Goal: Information Seeking & Learning: Learn about a topic

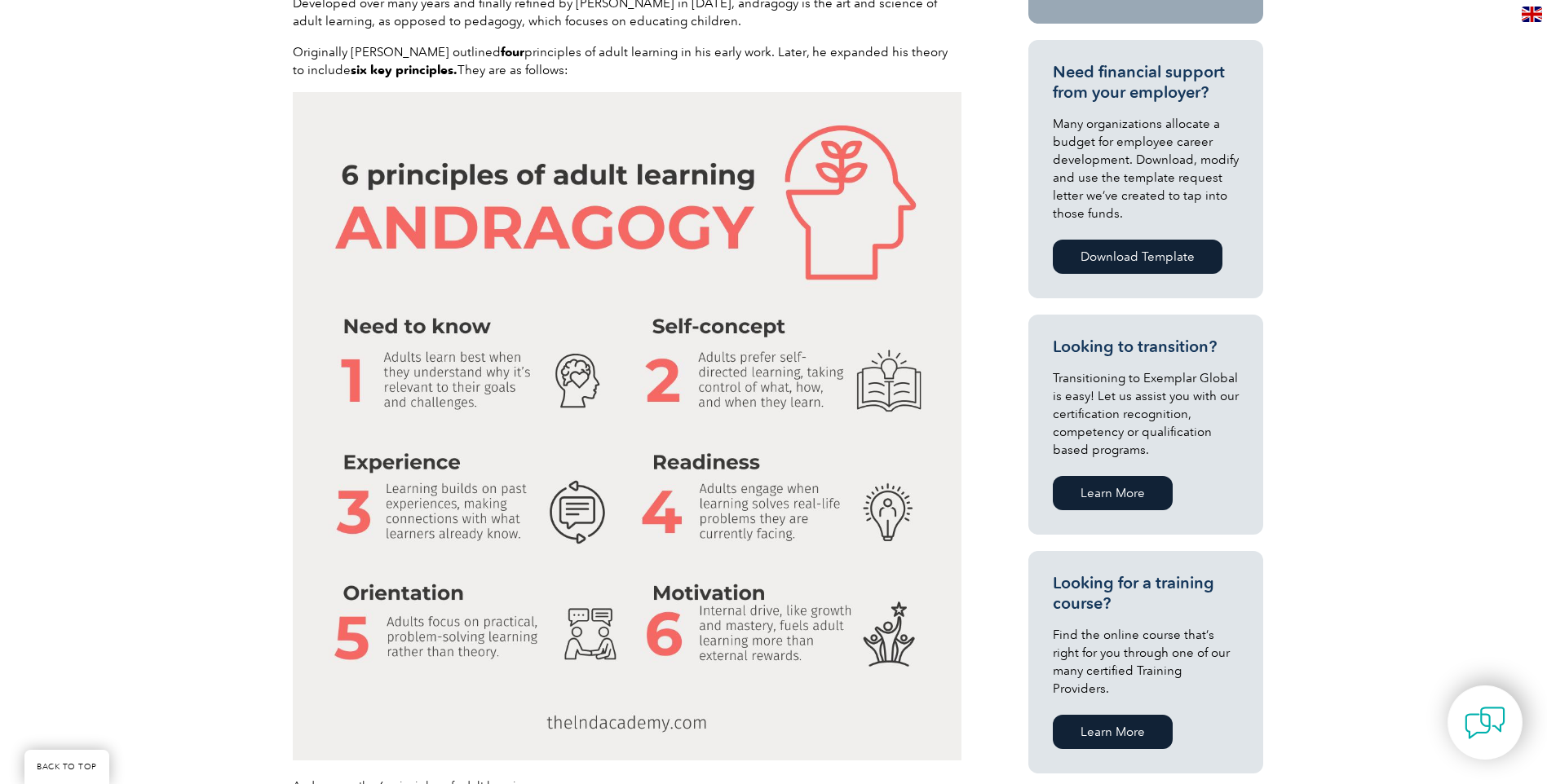
scroll to position [816, 0]
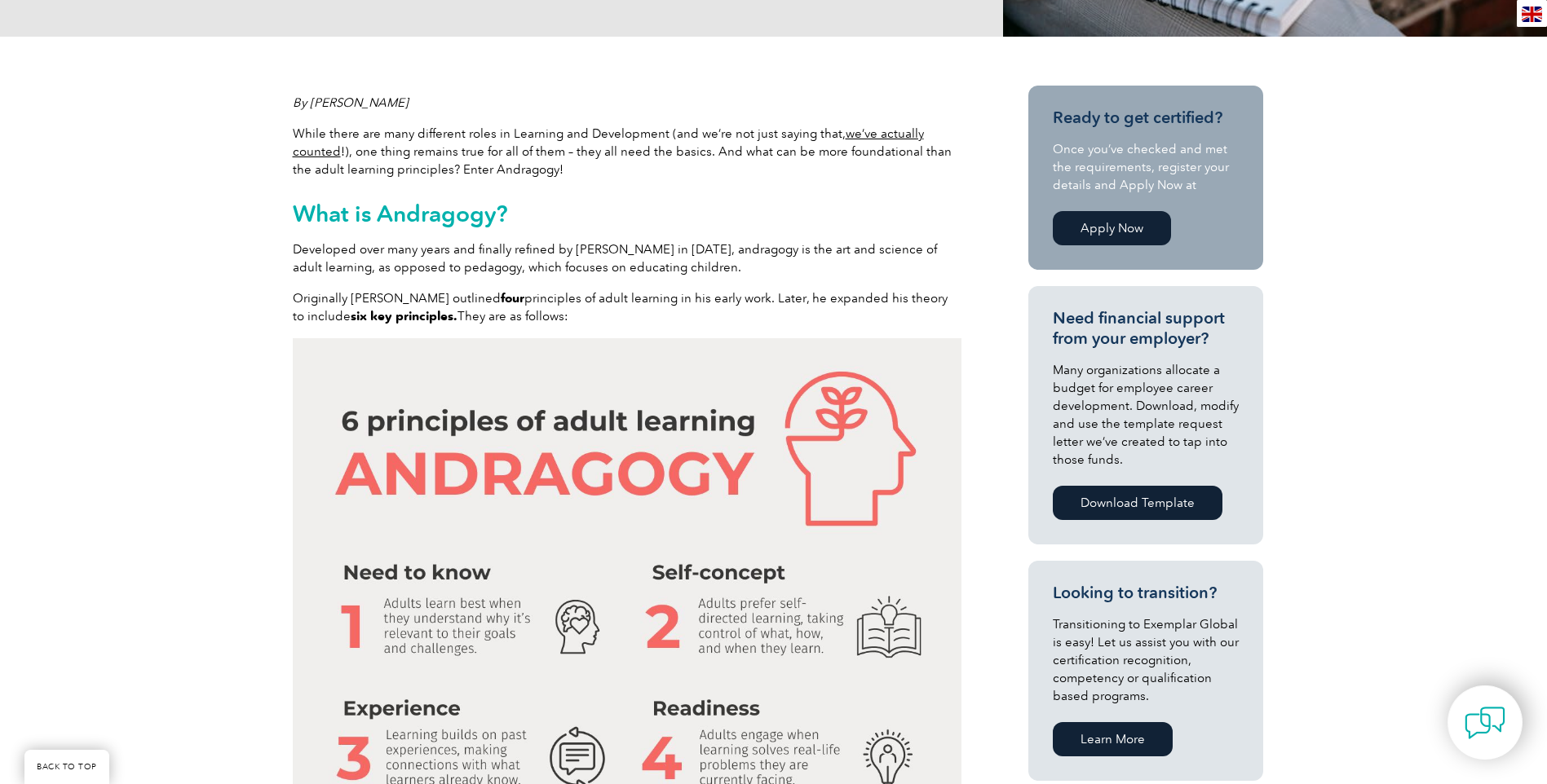
scroll to position [489, 0]
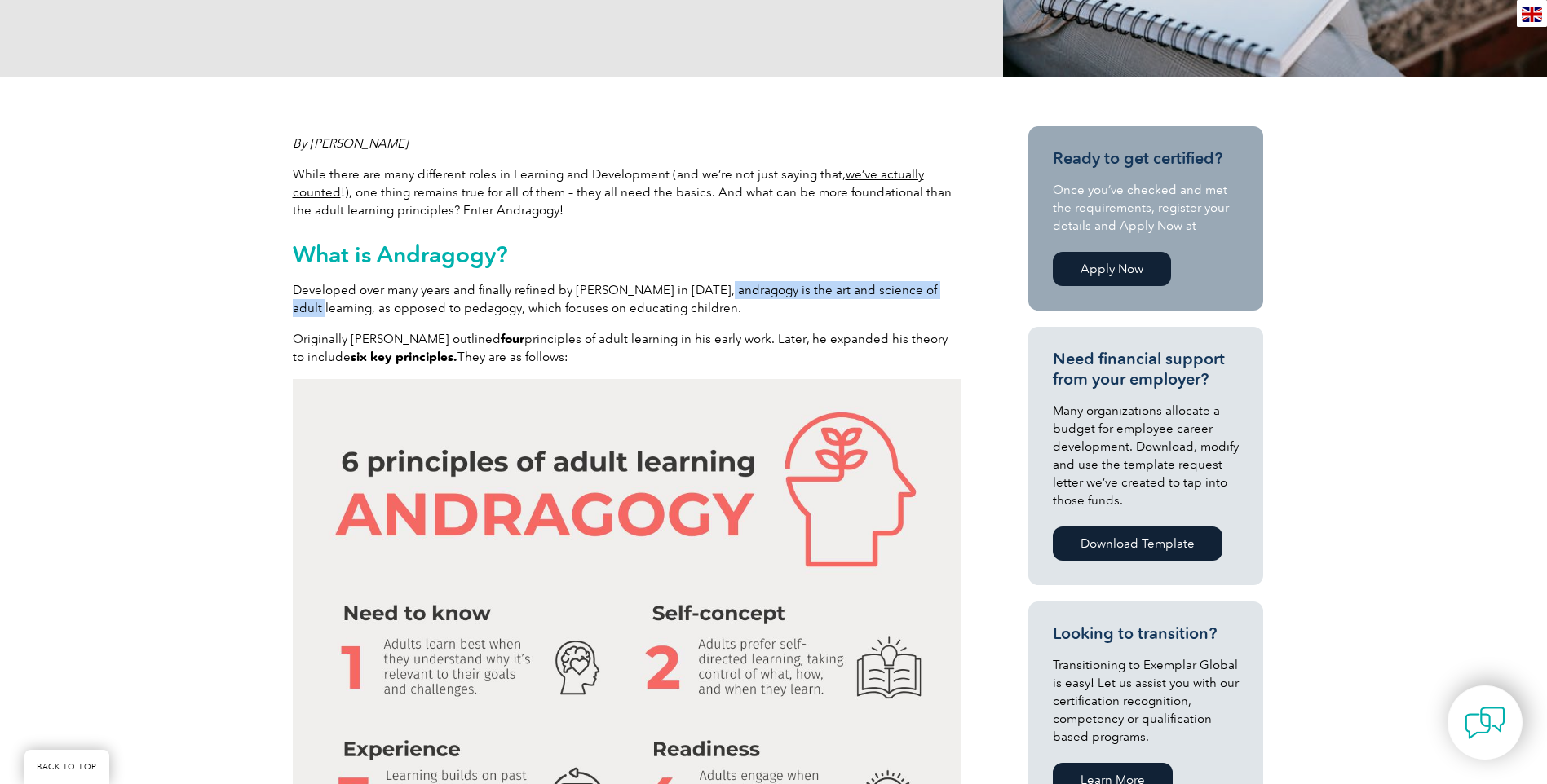
drag, startPoint x: 717, startPoint y: 287, endPoint x: 283, endPoint y: 300, distance: 434.2
click at [701, 304] on span "Developed over many years and finally refined by [PERSON_NAME] in [DATE], andra…" at bounding box center [615, 299] width 644 height 33
drag, startPoint x: 681, startPoint y: 308, endPoint x: 290, endPoint y: 291, distance: 391.4
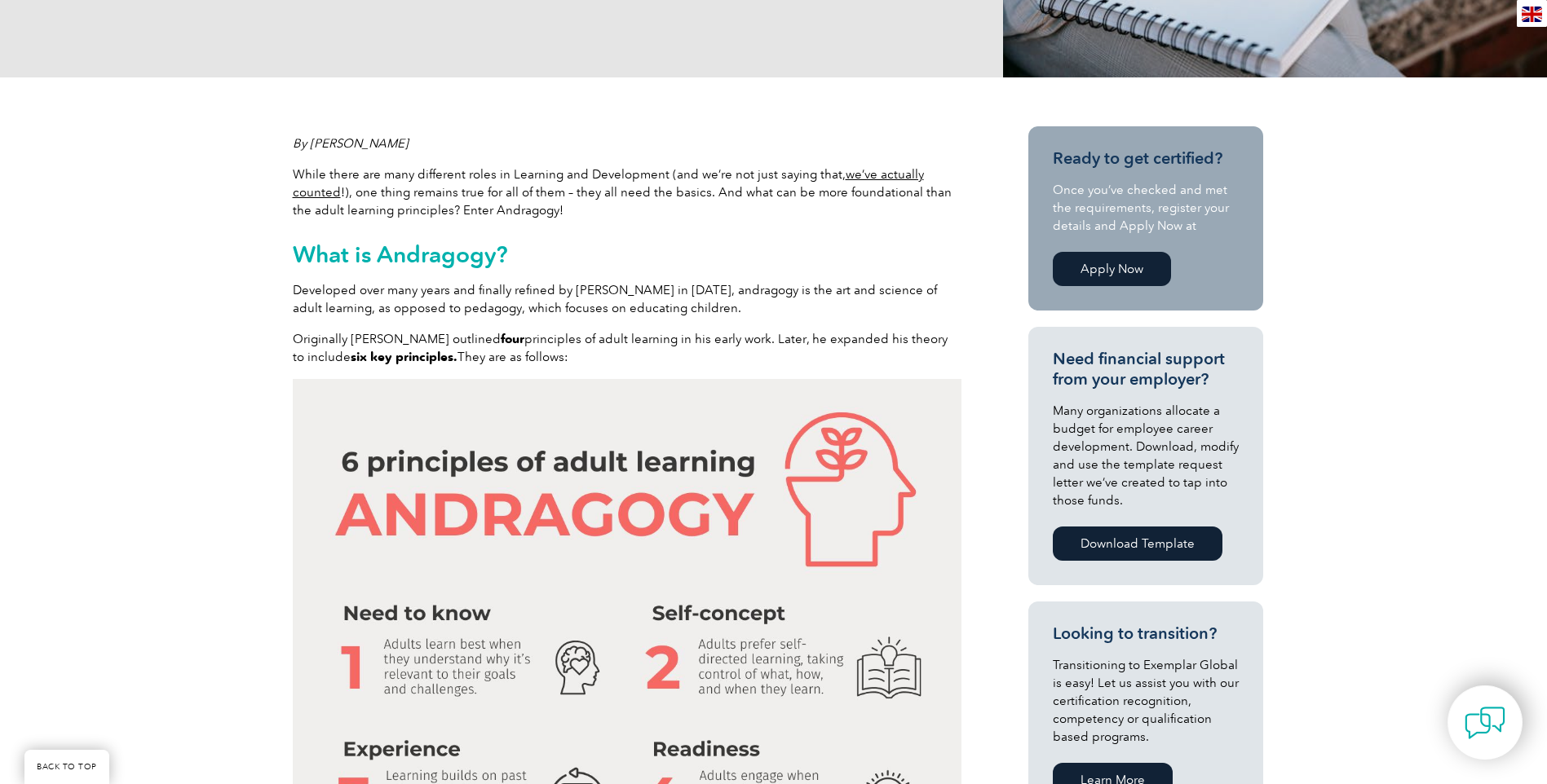
copy span "Developed over many years and finally refined by [PERSON_NAME] in [DATE], andra…"
click at [332, 455] on img at bounding box center [627, 714] width 669 height 669
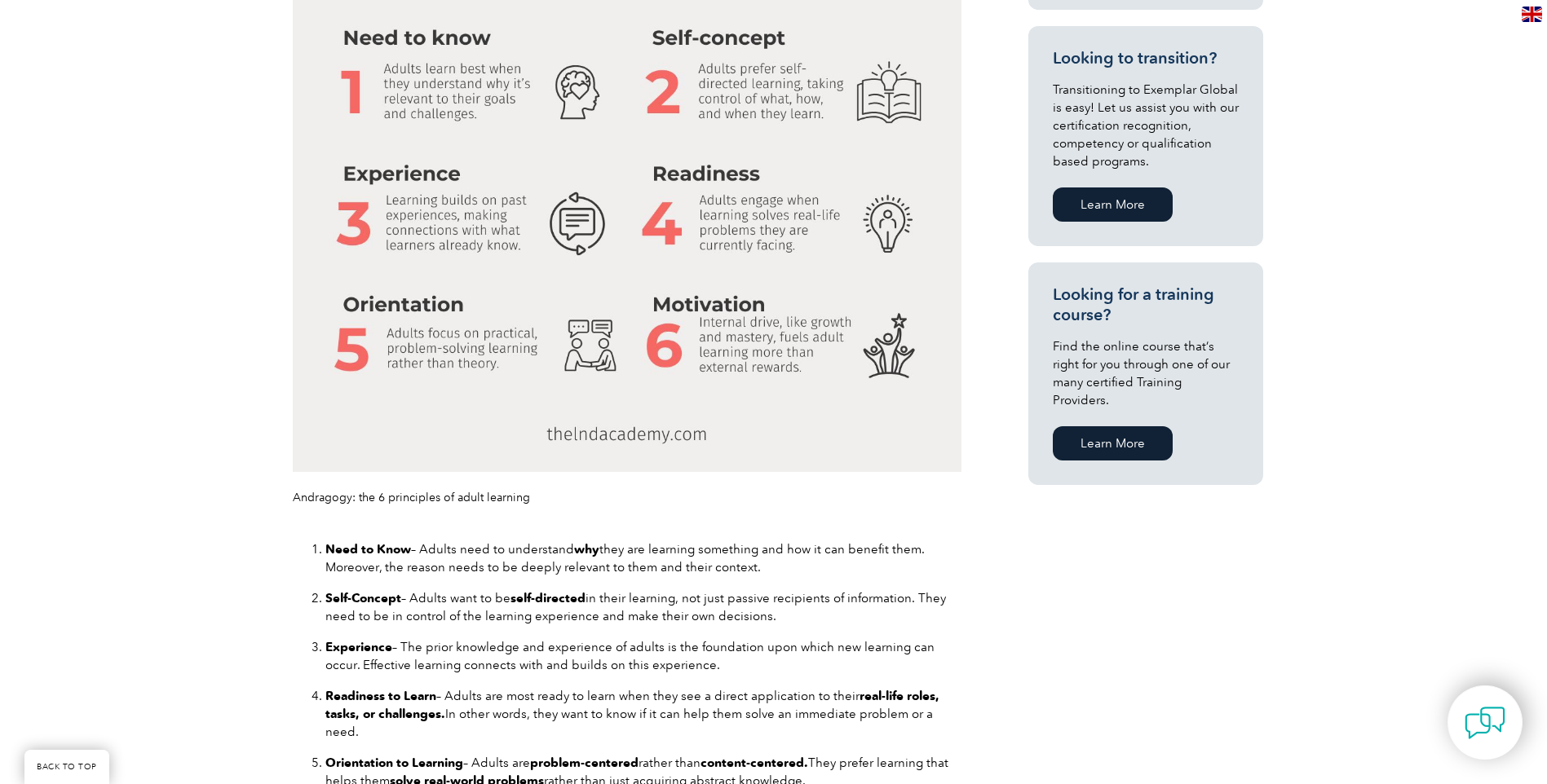
scroll to position [1385, 0]
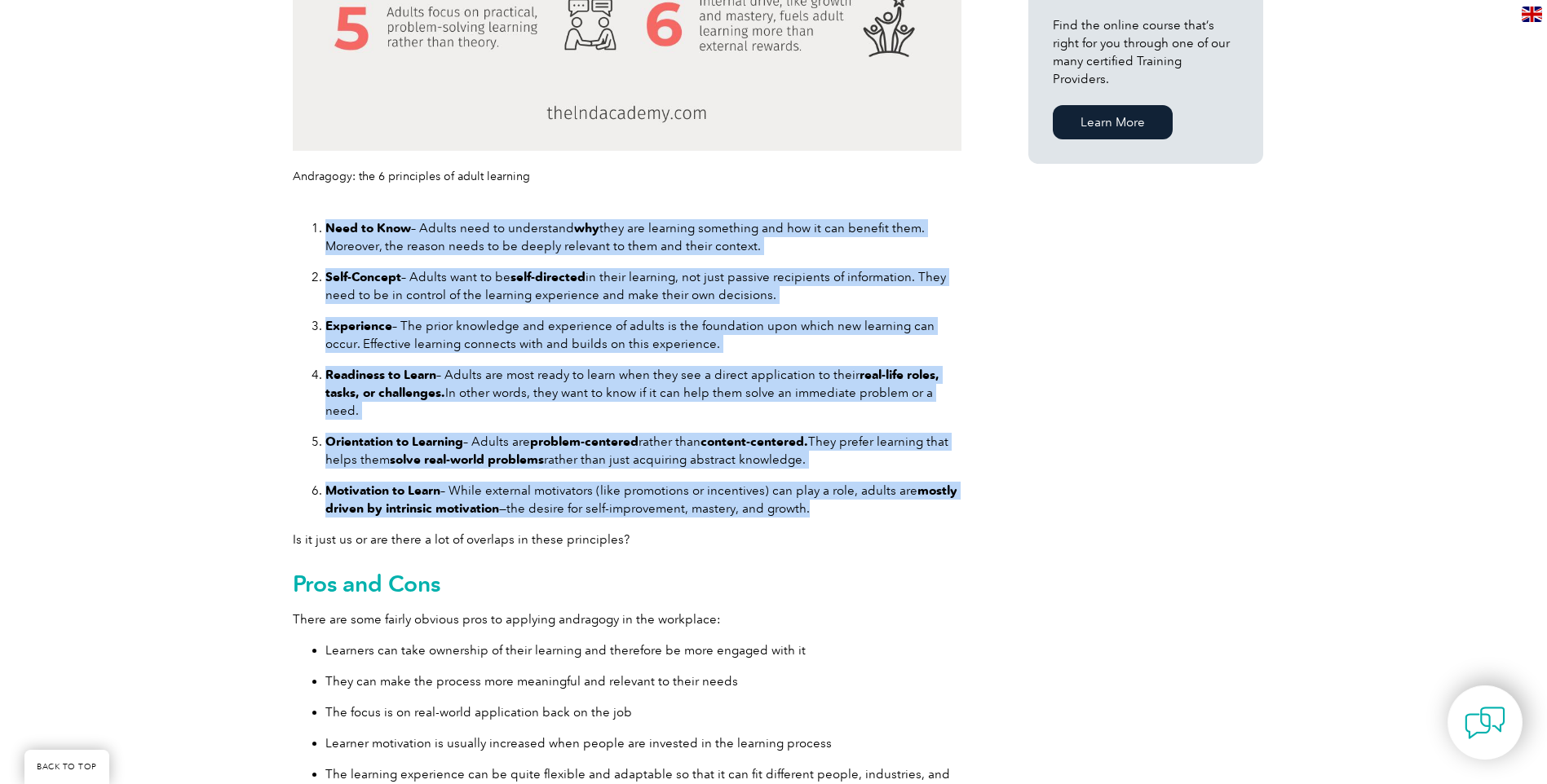
drag, startPoint x: 816, startPoint y: 493, endPoint x: 326, endPoint y: 227, distance: 557.5
click at [326, 227] on ol "Need to Know – Adults need to understand why they are learning something and ho…" at bounding box center [627, 368] width 669 height 299
copy ol "Lore ip Dolo – Sitame cons ad elitseddoe tem inci utl etdolore magnaaliq eni ad…"
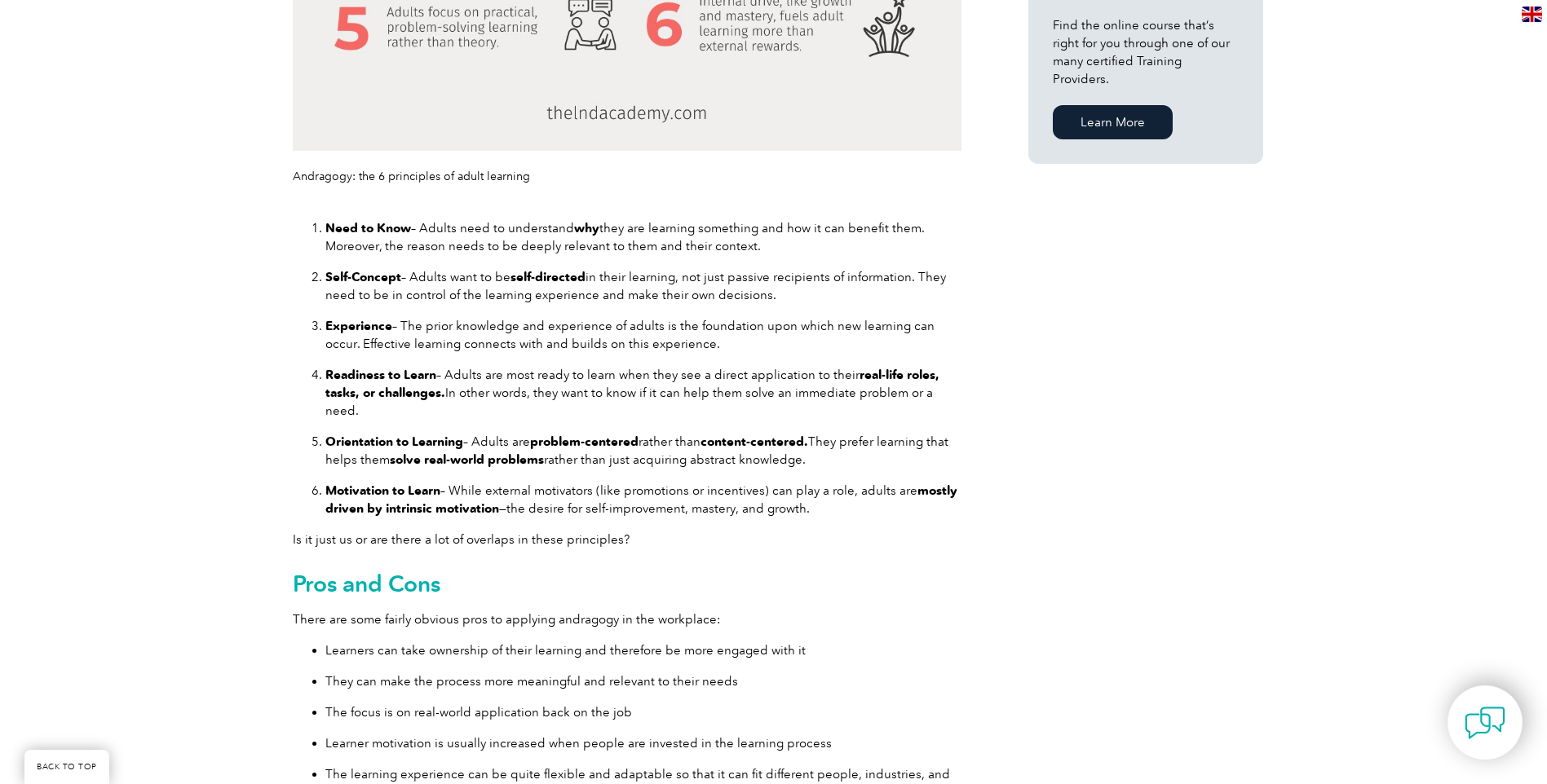
click at [905, 571] on h2 "Pros and Cons" at bounding box center [627, 583] width 669 height 26
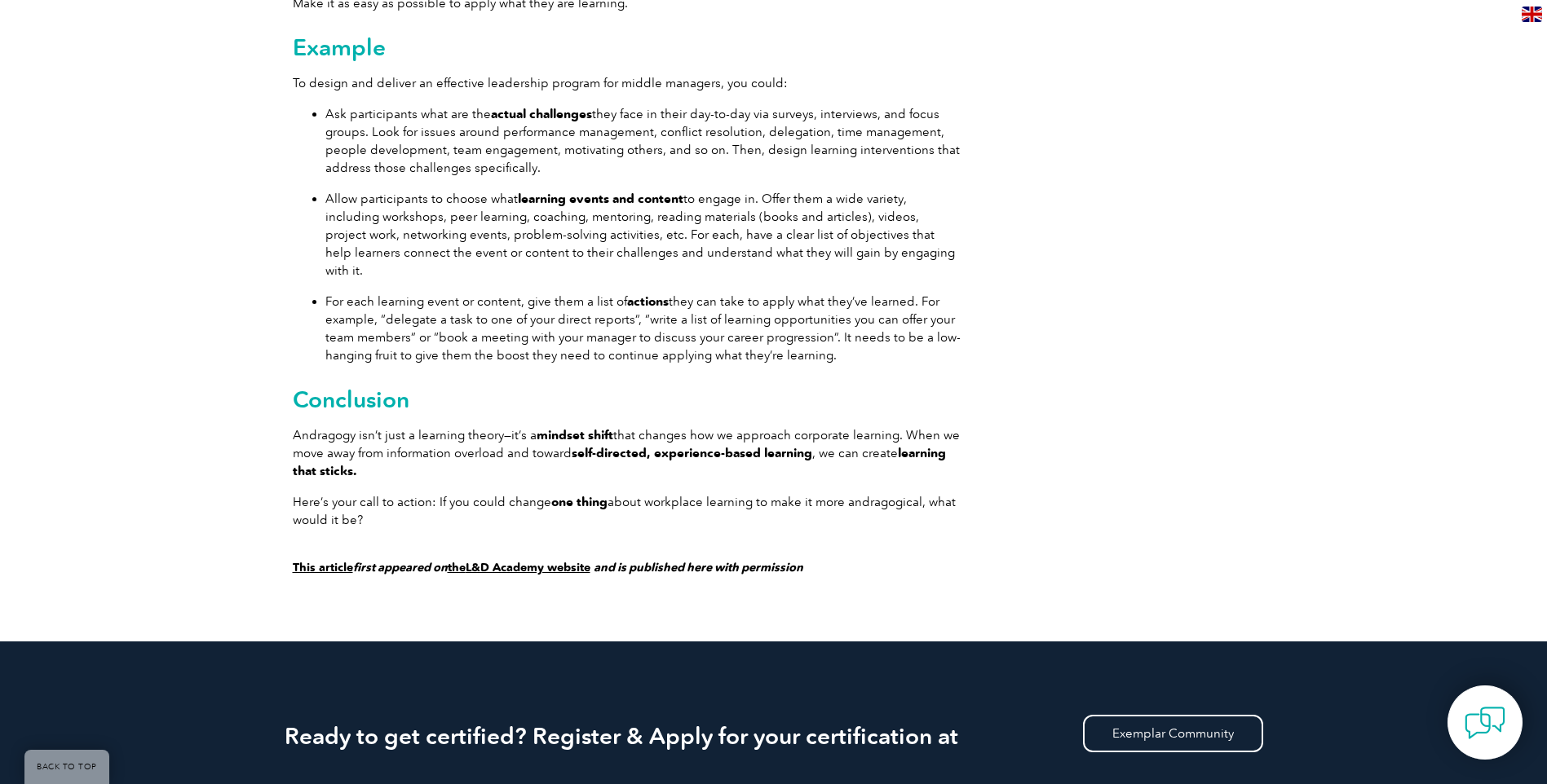
scroll to position [3016, 0]
